Goal: Find specific page/section: Find specific page/section

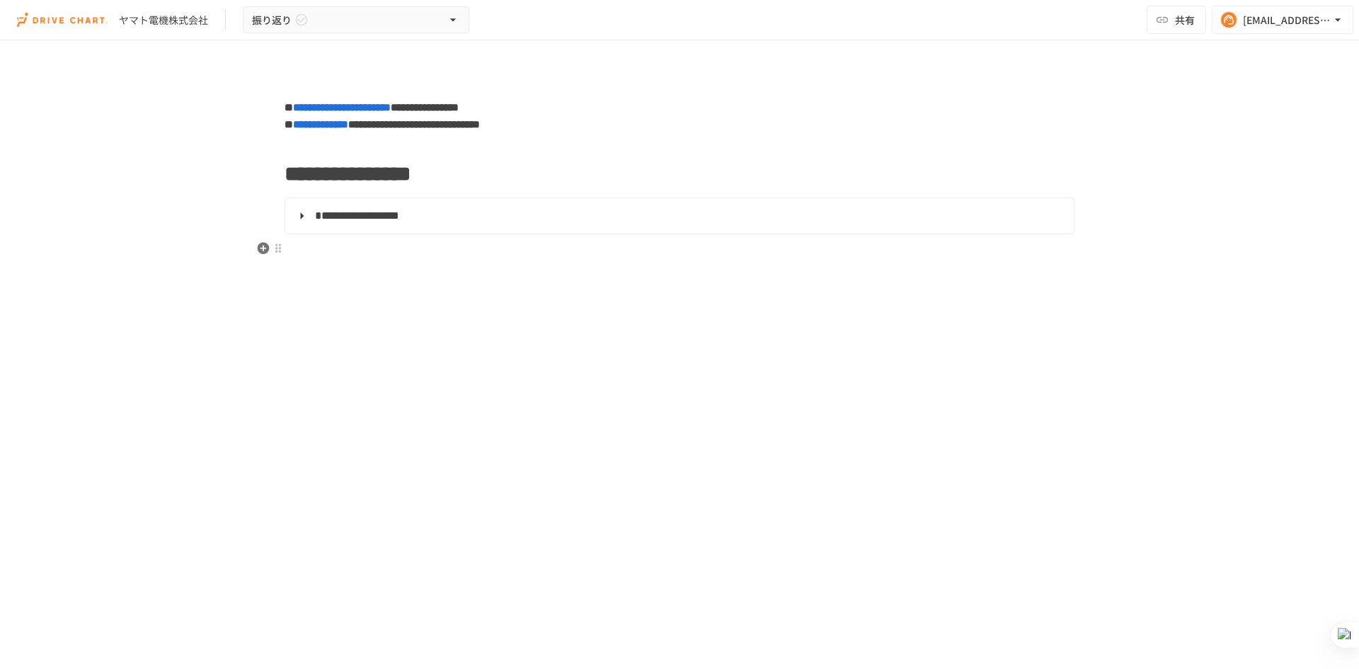
scroll to position [12390, 0]
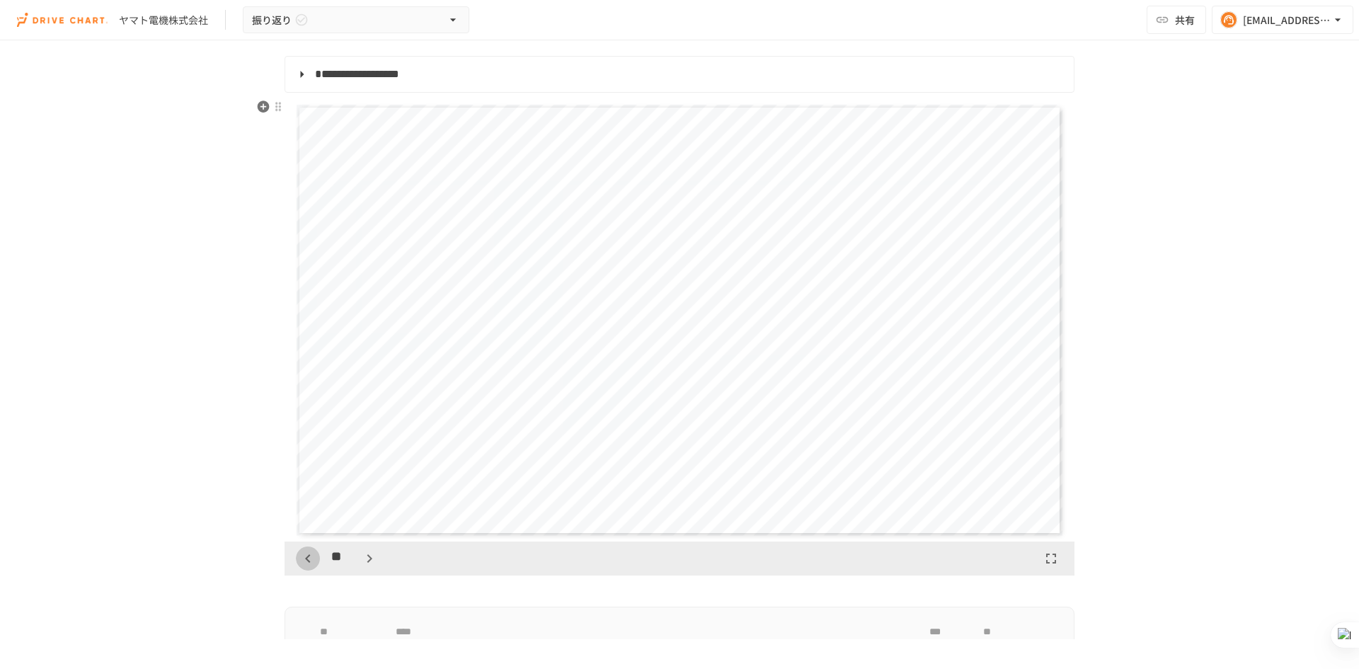
click at [314, 558] on button "button" at bounding box center [308, 559] width 24 height 24
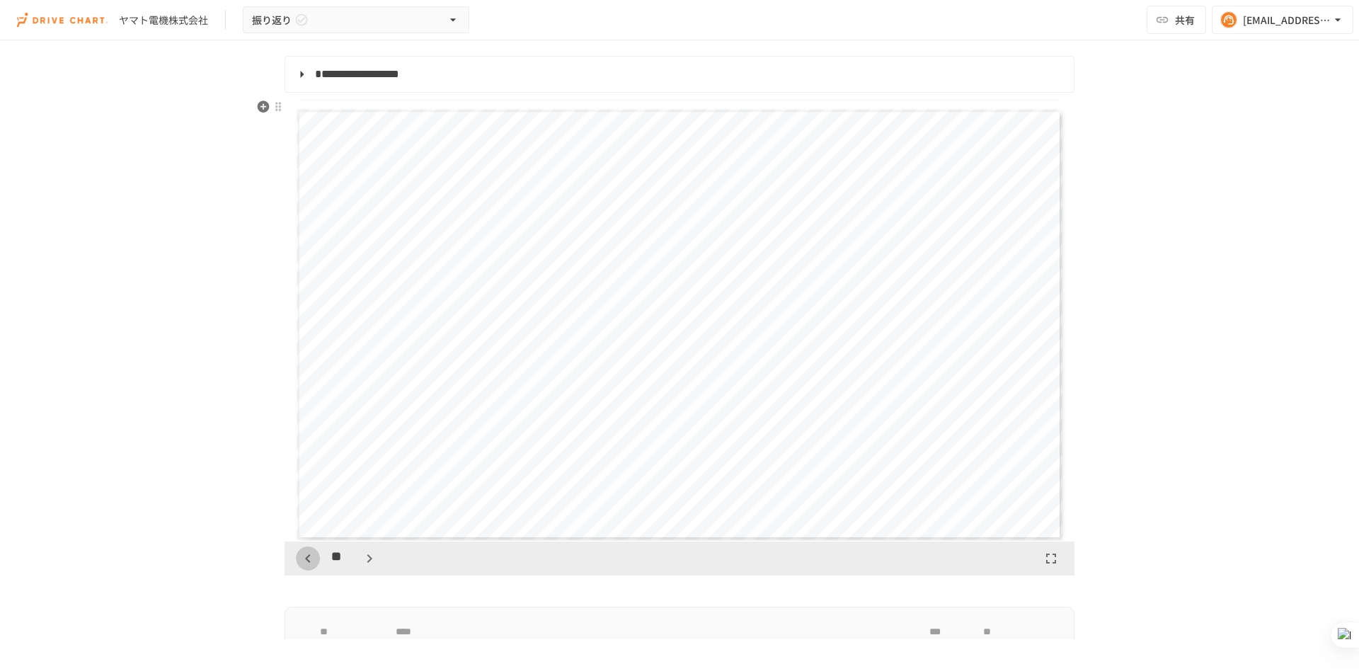
click at [314, 558] on button "button" at bounding box center [308, 559] width 24 height 24
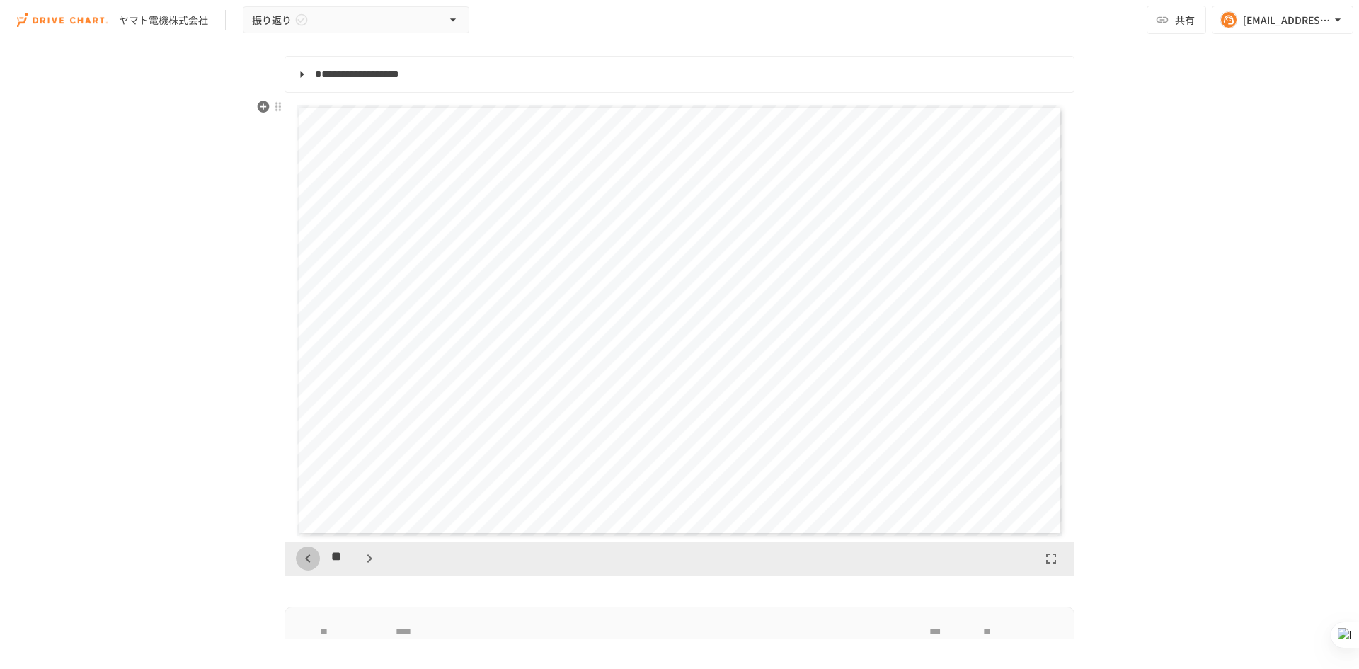
click at [314, 558] on button "button" at bounding box center [308, 559] width 24 height 24
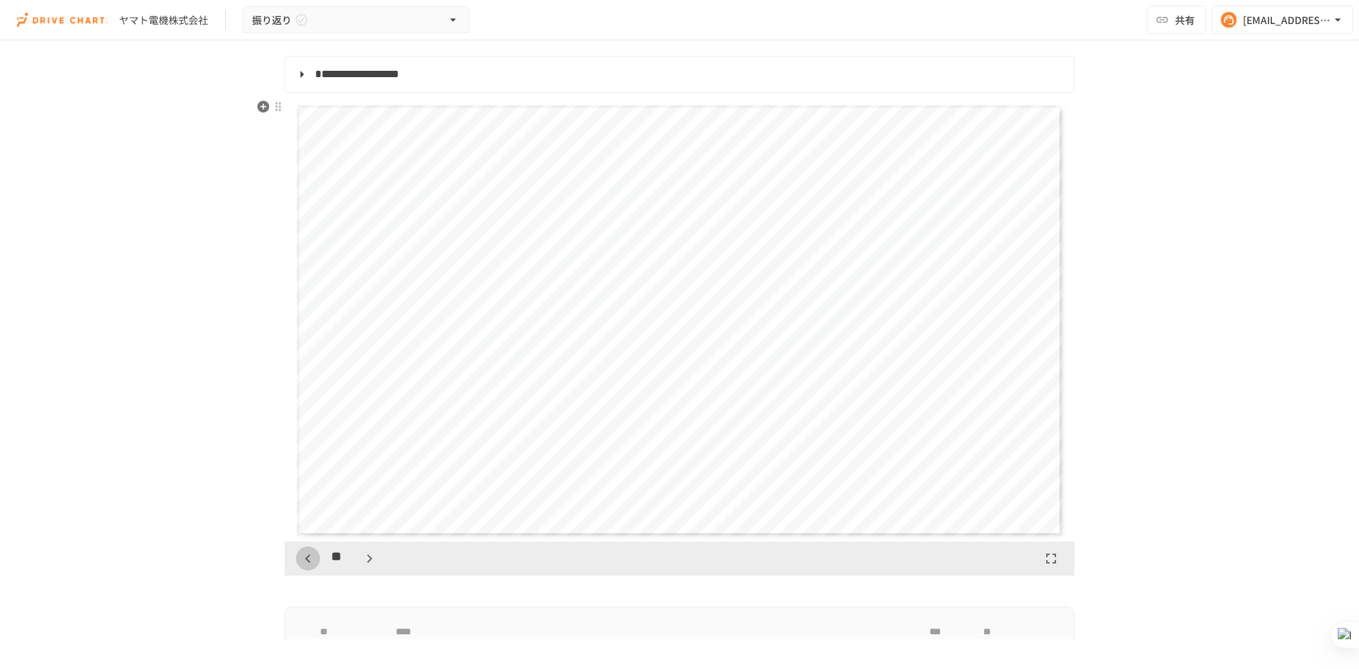
click at [314, 558] on button "button" at bounding box center [308, 559] width 24 height 24
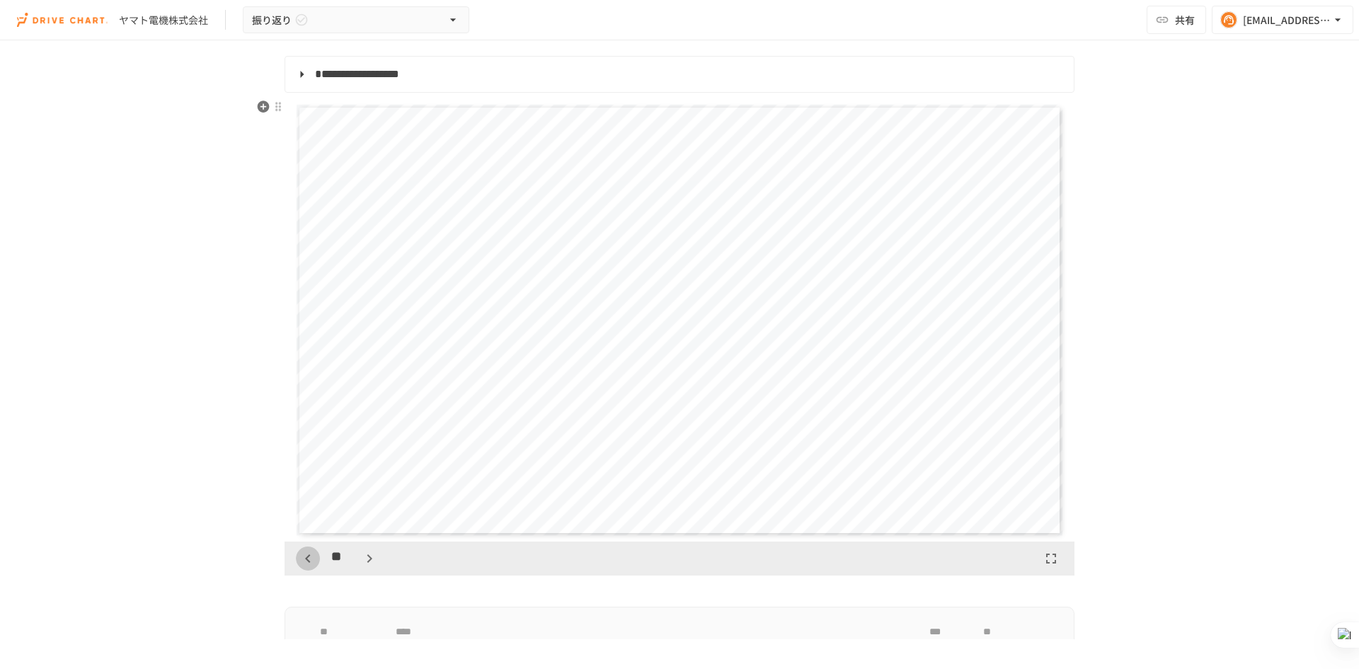
click at [314, 558] on button "button" at bounding box center [308, 559] width 24 height 24
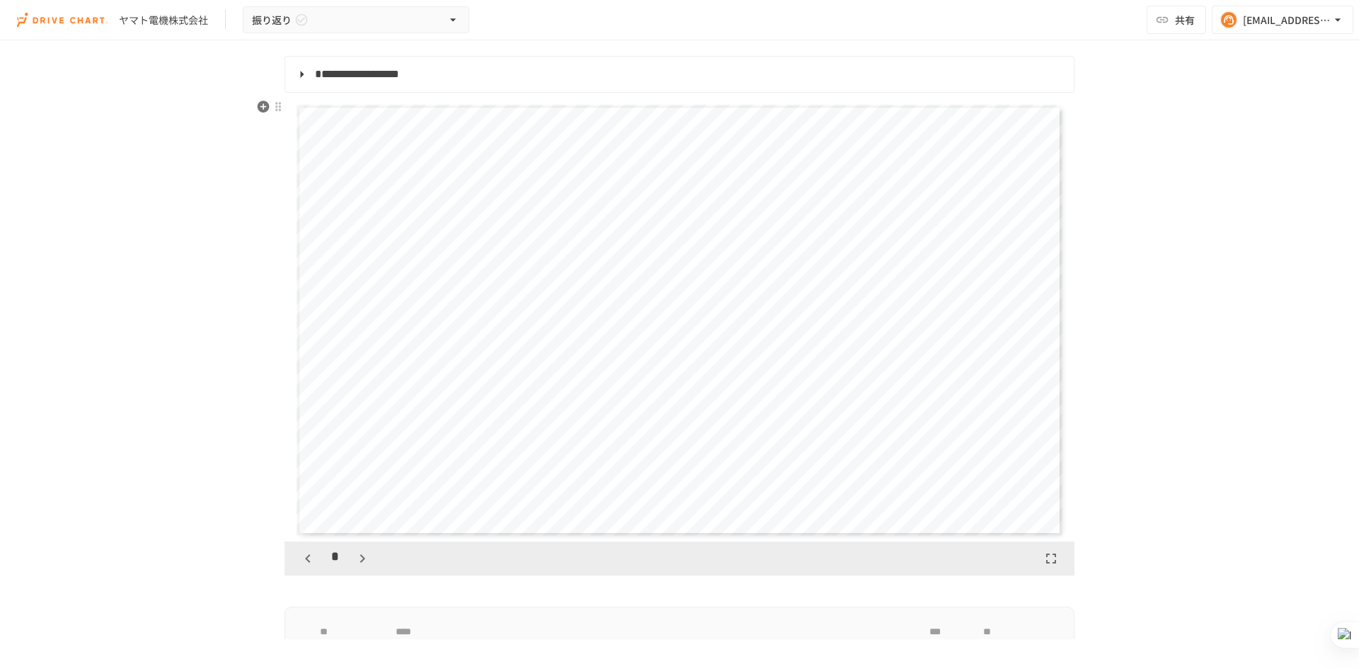
click at [354, 566] on icon "button" at bounding box center [362, 558] width 17 height 17
click at [354, 548] on button "button" at bounding box center [362, 559] width 24 height 24
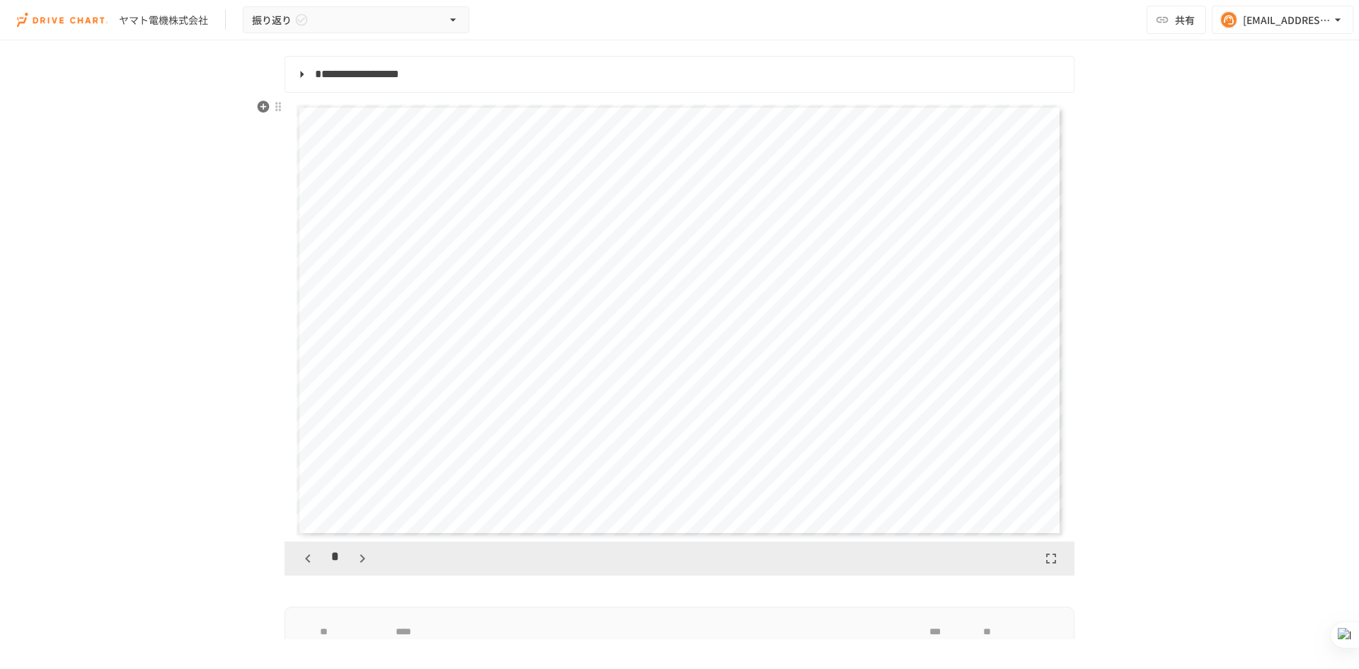
scroll to position [3540, 0]
click at [356, 558] on icon "button" at bounding box center [362, 558] width 17 height 17
click at [367, 558] on icon "button" at bounding box center [369, 558] width 5 height 8
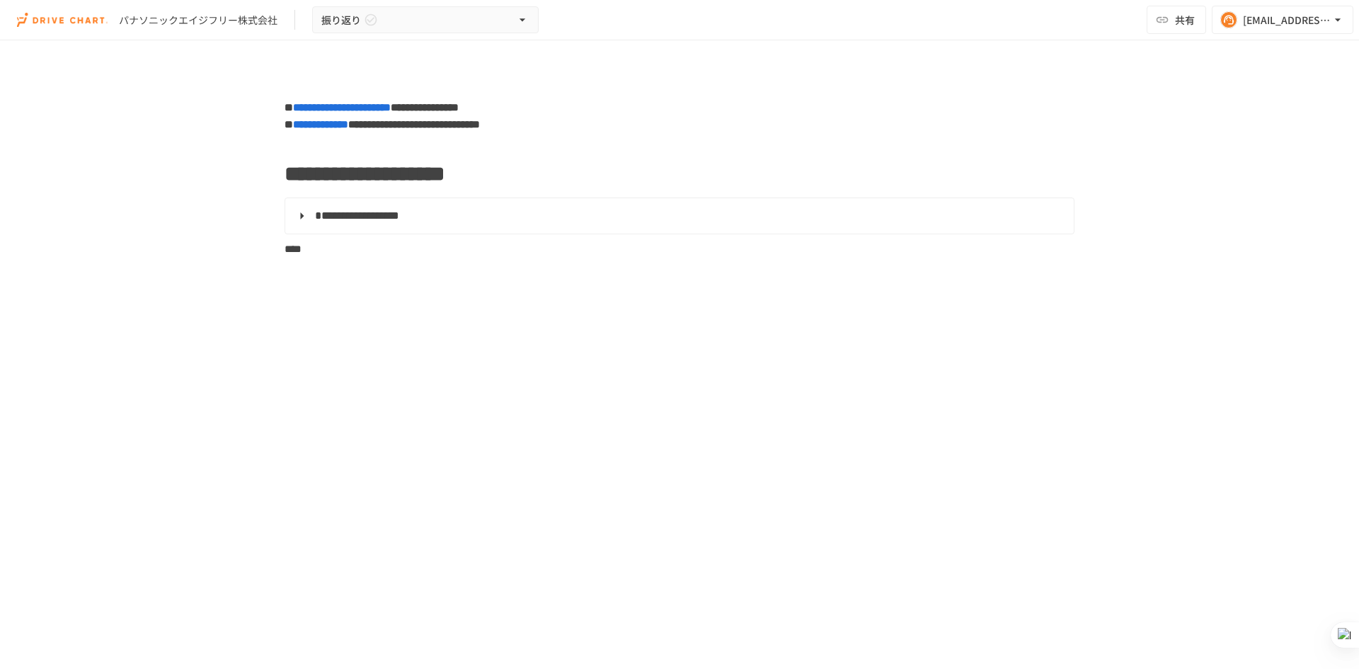
scroll to position [3983, 0]
